Goal: Task Accomplishment & Management: Manage account settings

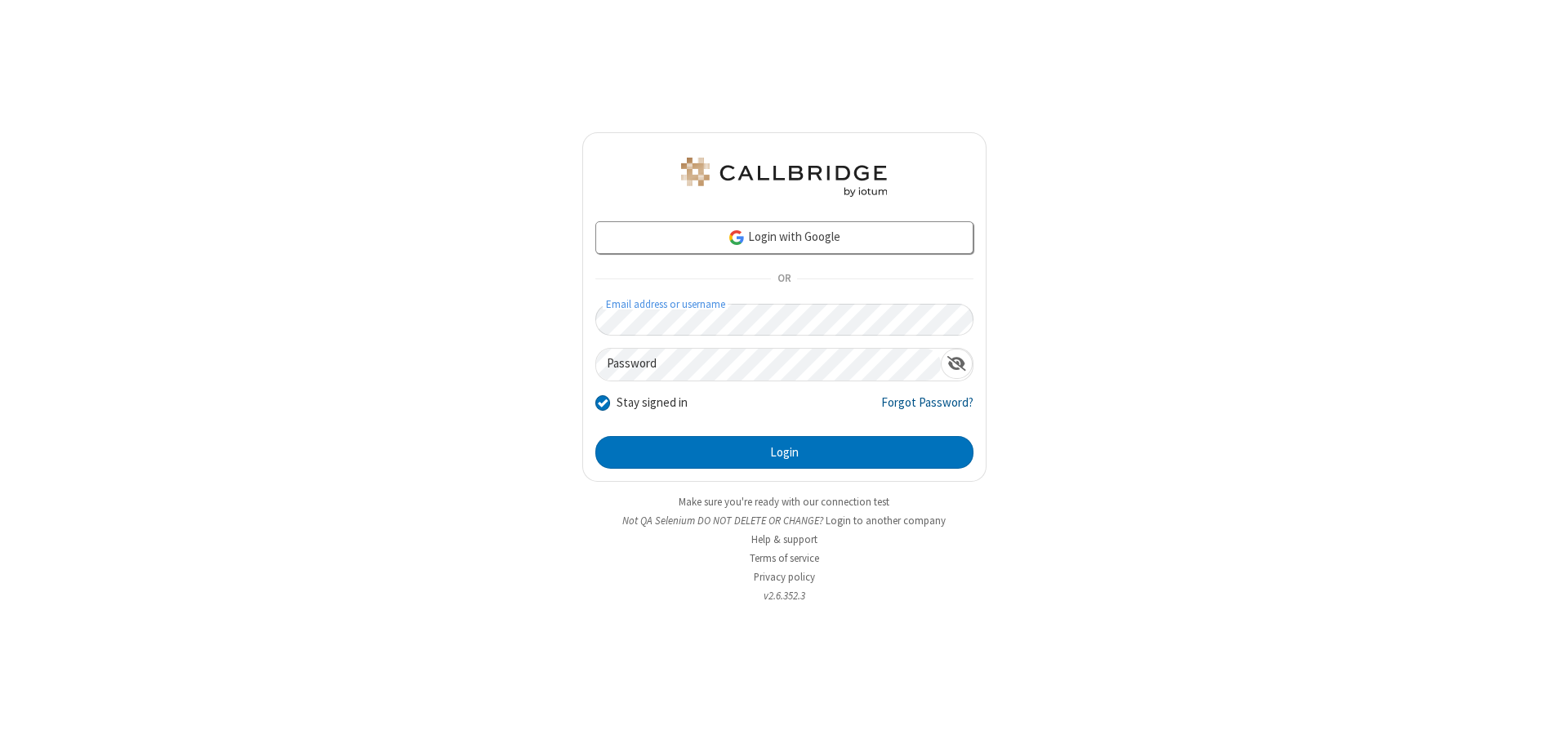
click at [927, 409] on link "Forgot Password?" at bounding box center [927, 410] width 92 height 31
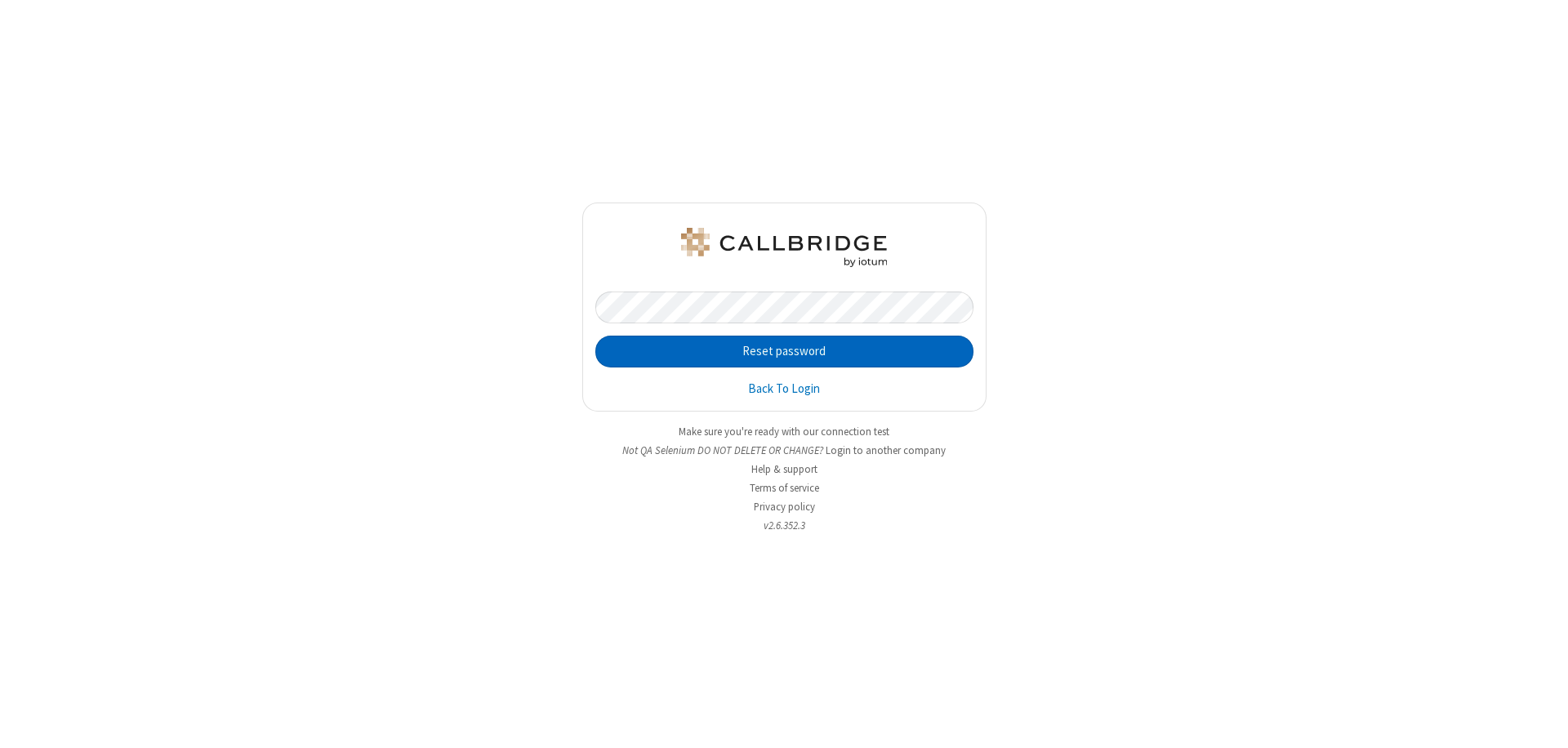
click at [784, 351] on button "Reset password" at bounding box center [784, 351] width 378 height 32
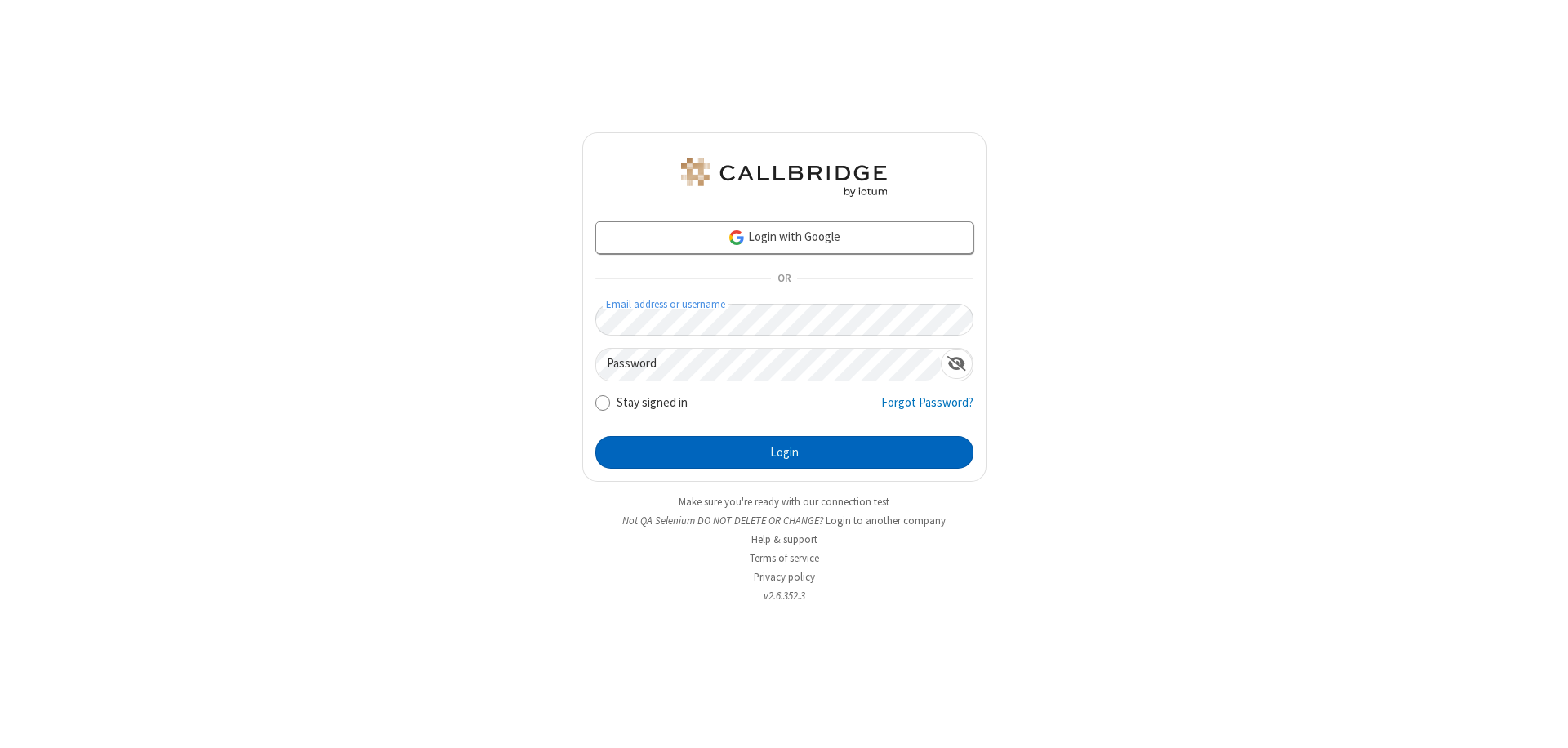
click at [784, 453] on button "Login" at bounding box center [784, 452] width 378 height 32
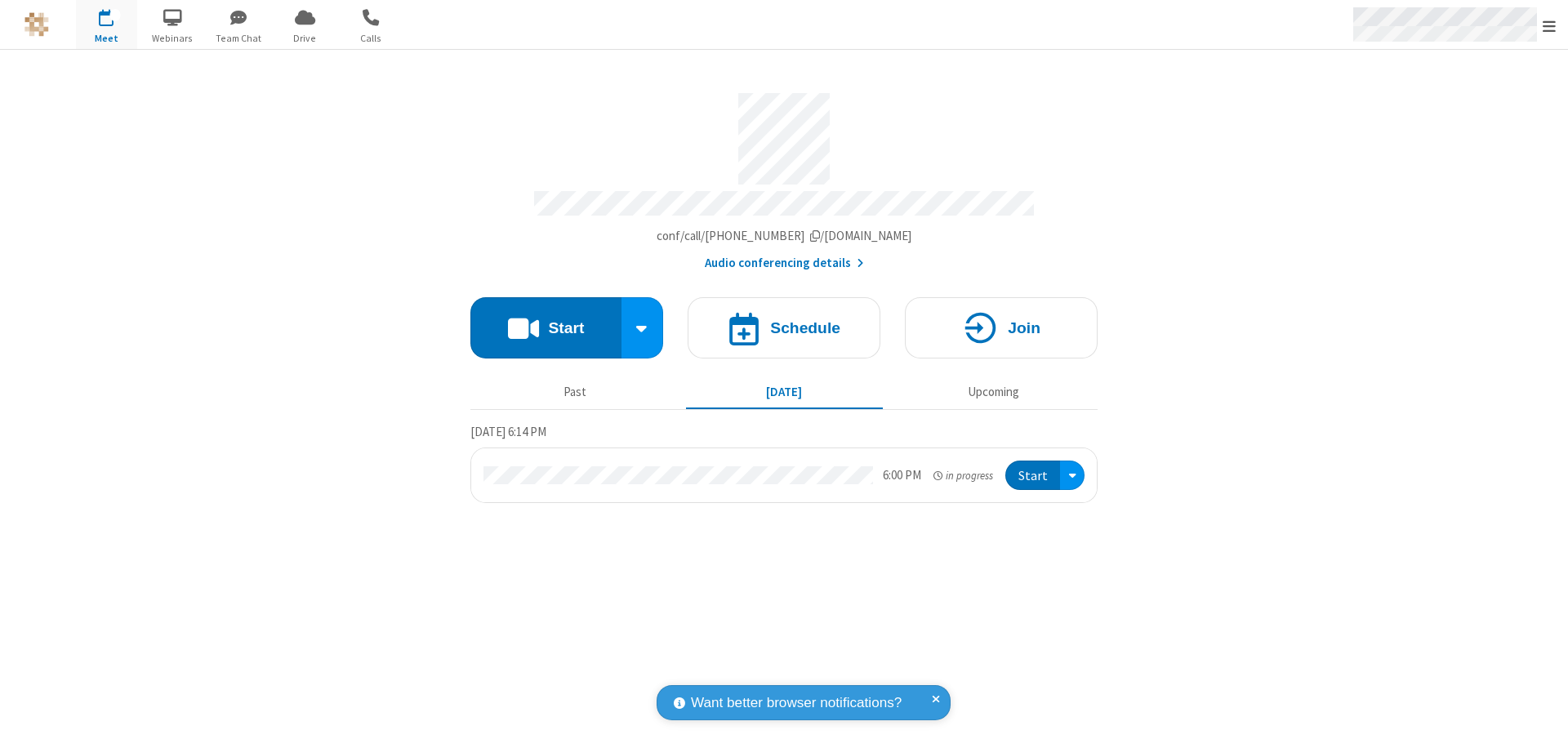
click at [1550, 25] on span "Open menu" at bounding box center [1549, 26] width 13 height 17
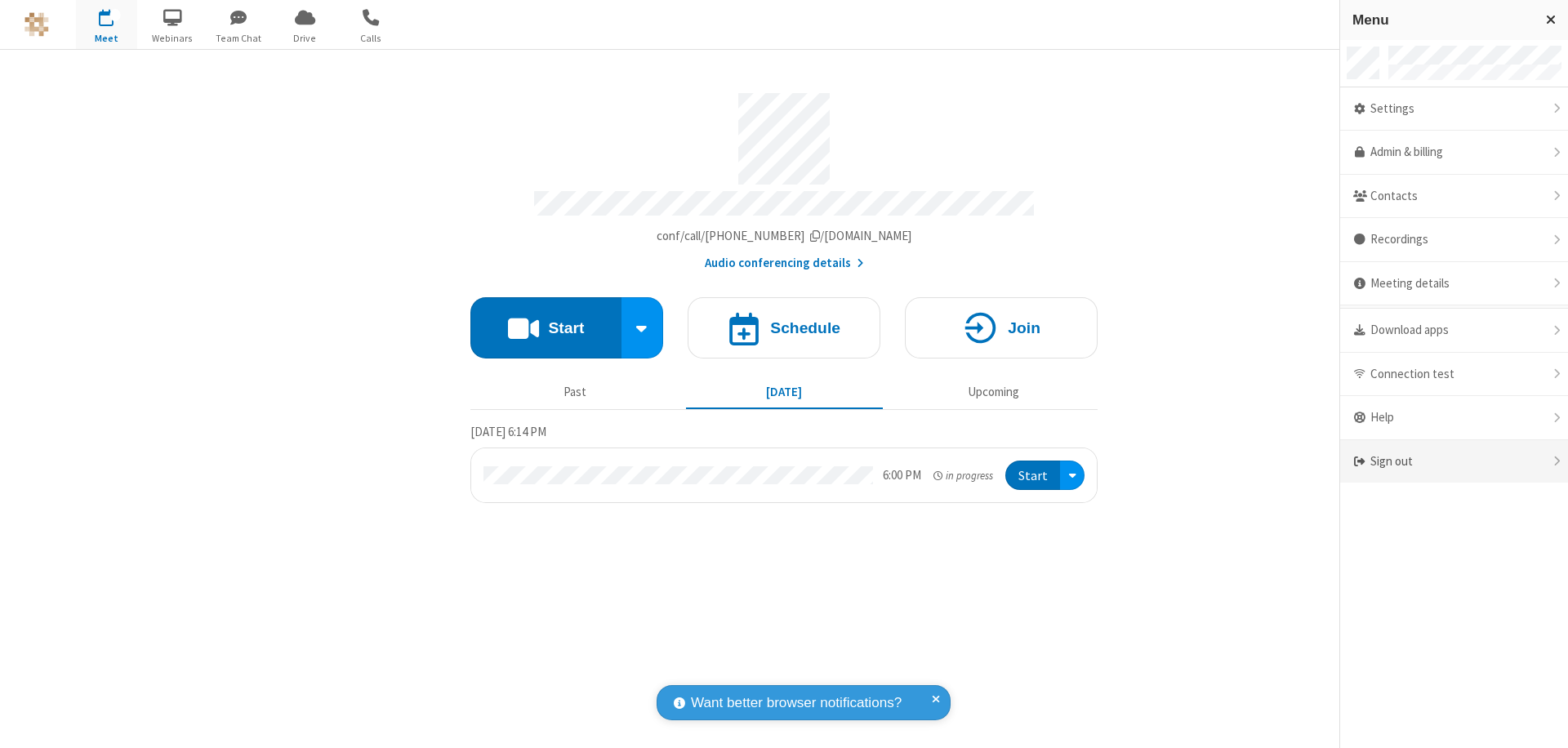
click at [1454, 462] on div "Sign out" at bounding box center [1454, 462] width 228 height 43
